Goal: Information Seeking & Learning: Learn about a topic

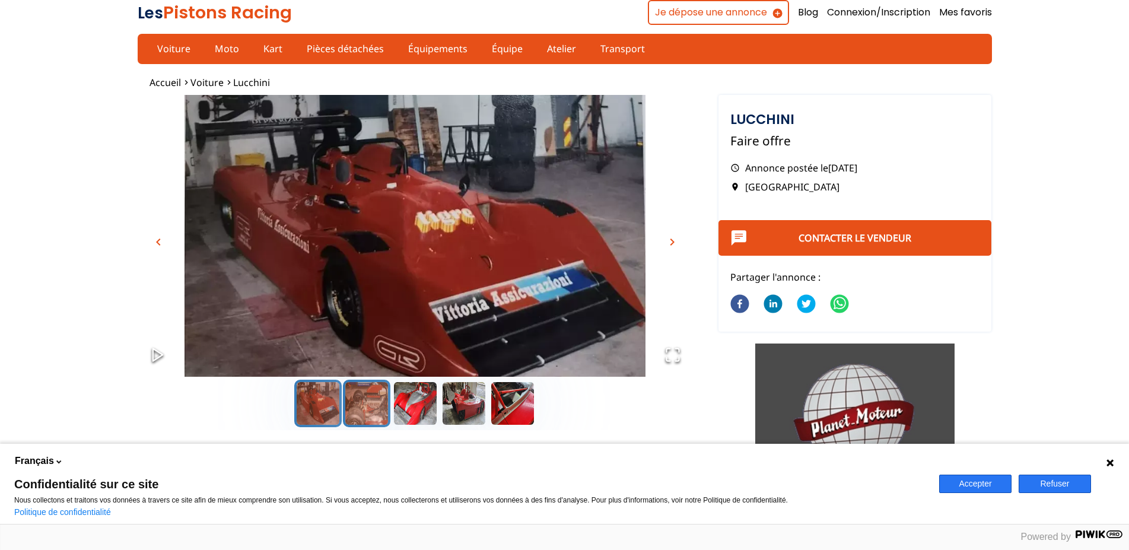
click at [373, 402] on button "Go to Slide 2" at bounding box center [366, 403] width 47 height 47
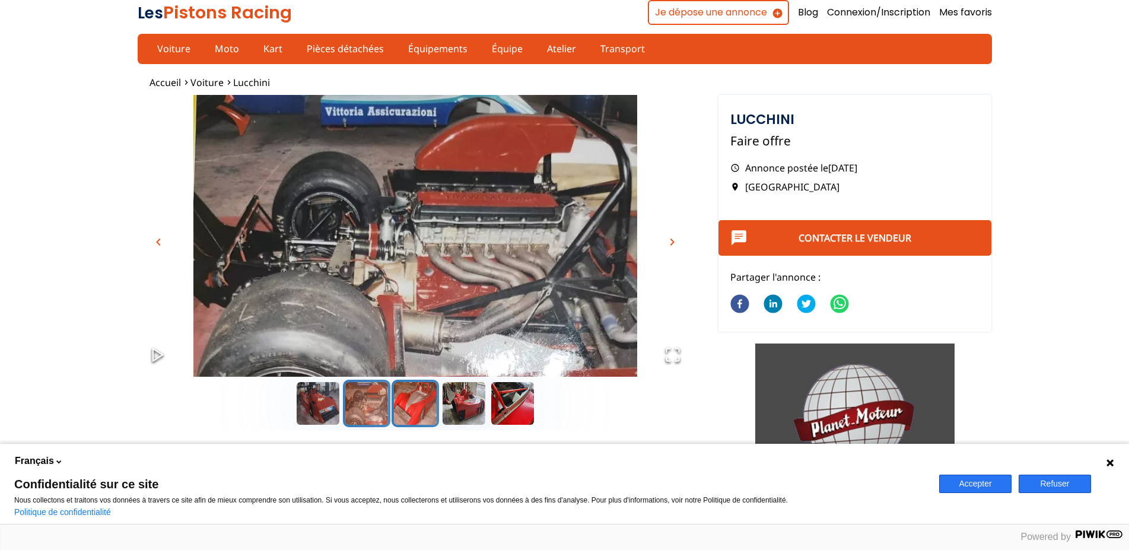
click at [422, 399] on button "Go to Slide 3" at bounding box center [415, 403] width 47 height 47
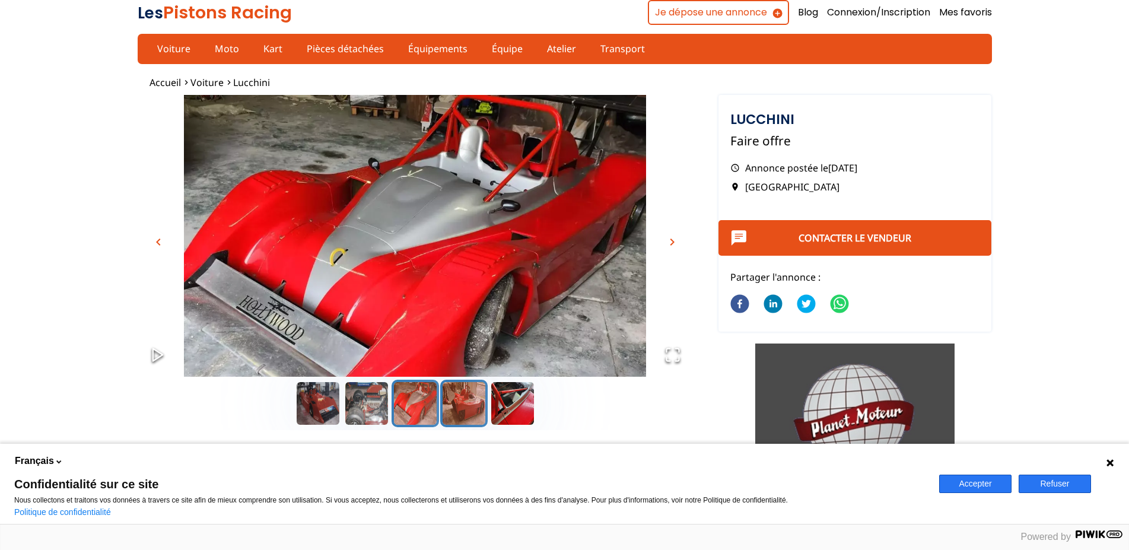
click at [465, 407] on button "Go to Slide 4" at bounding box center [463, 403] width 47 height 47
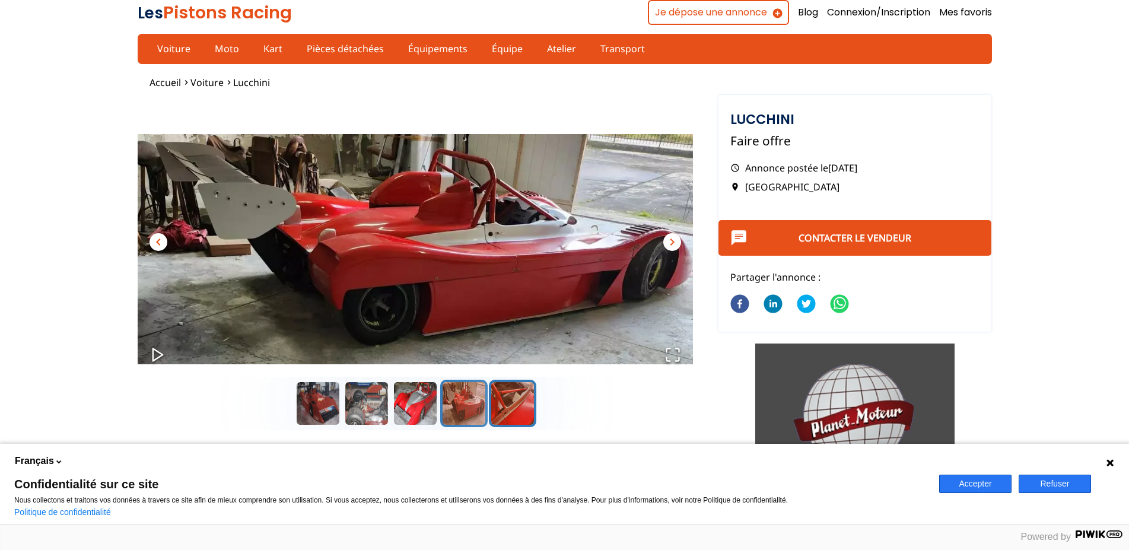
click at [518, 407] on button "Go to Slide 5" at bounding box center [512, 403] width 47 height 47
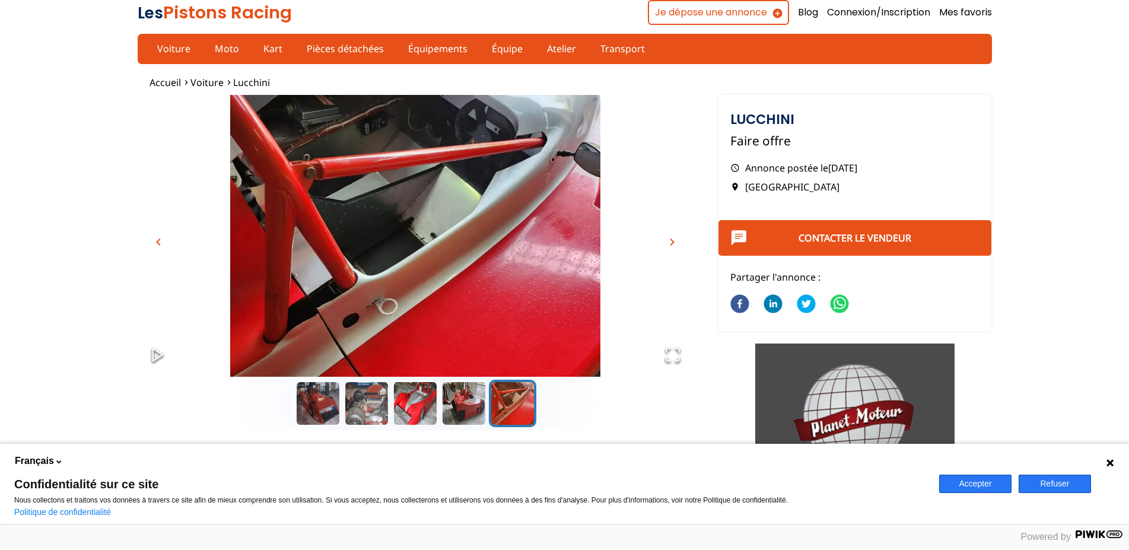
click at [410, 198] on img "Go to Slide 5" at bounding box center [415, 249] width 555 height 308
click at [363, 402] on button "Go to Slide 2" at bounding box center [366, 403] width 47 height 47
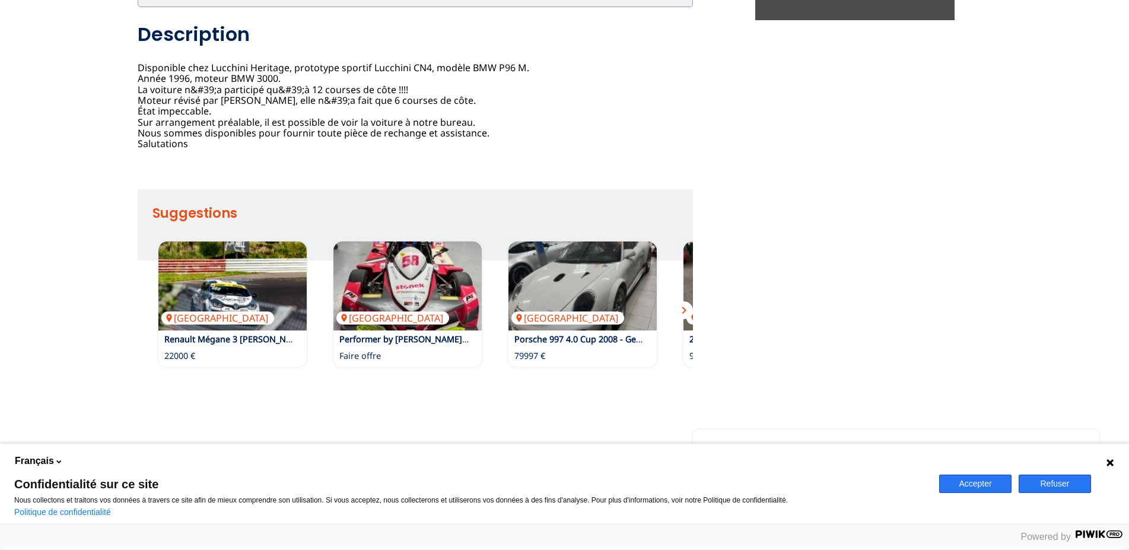
scroll to position [725, 0]
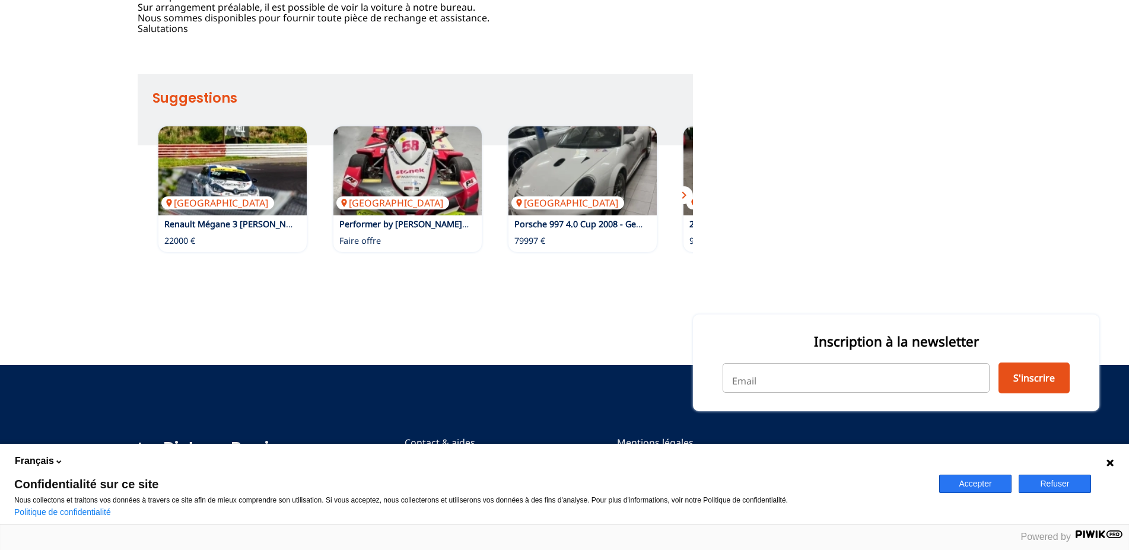
click at [685, 195] on span "chevron_right" at bounding box center [684, 195] width 14 height 14
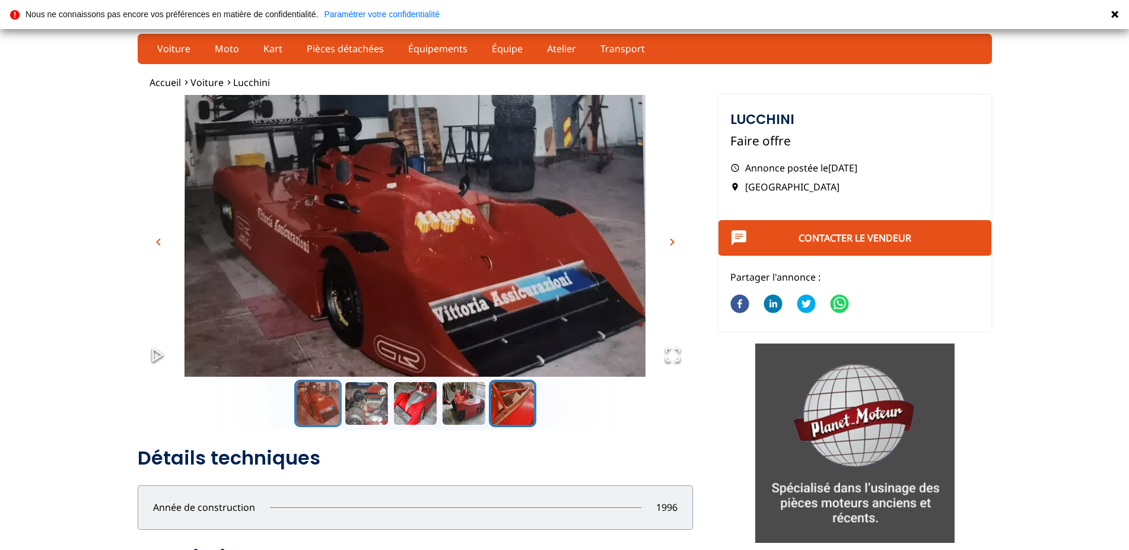
click at [518, 403] on button "Go to Slide 5" at bounding box center [512, 403] width 47 height 47
